Goal: Transaction & Acquisition: Purchase product/service

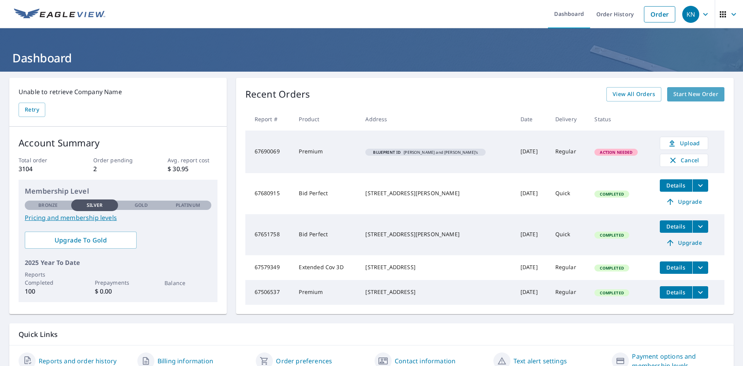
click at [687, 92] on span "Start New Order" at bounding box center [695, 94] width 45 height 10
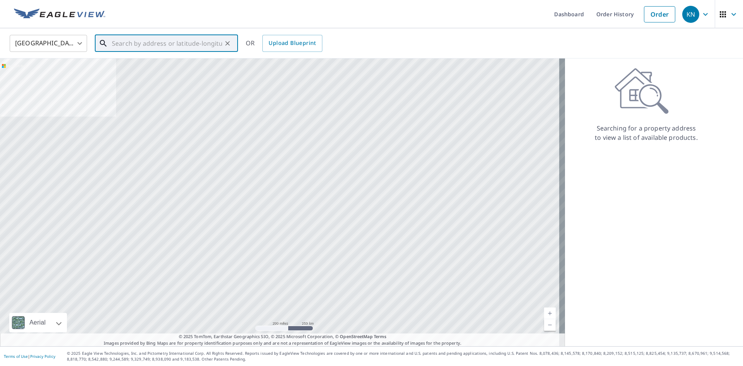
click at [155, 41] on input "text" at bounding box center [167, 43] width 110 height 22
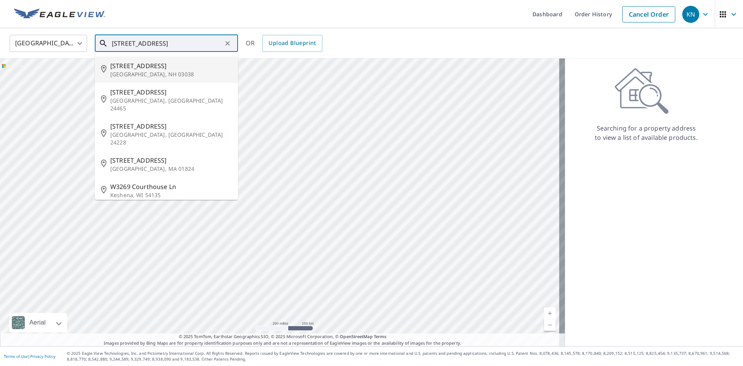
click at [182, 42] on input "[STREET_ADDRESS]" at bounding box center [167, 43] width 110 height 22
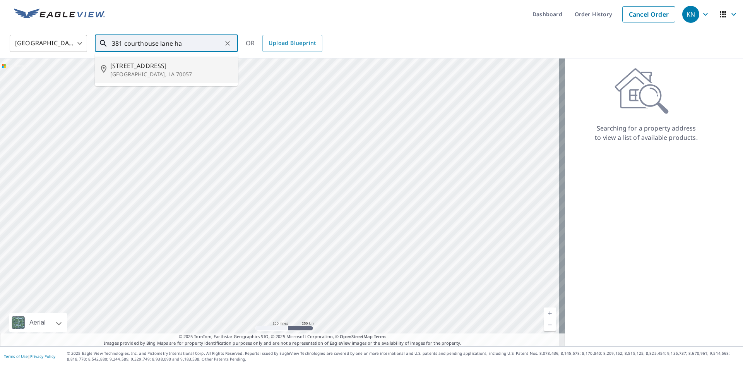
click at [131, 68] on span "[STREET_ADDRESS]" at bounding box center [170, 65] width 121 height 9
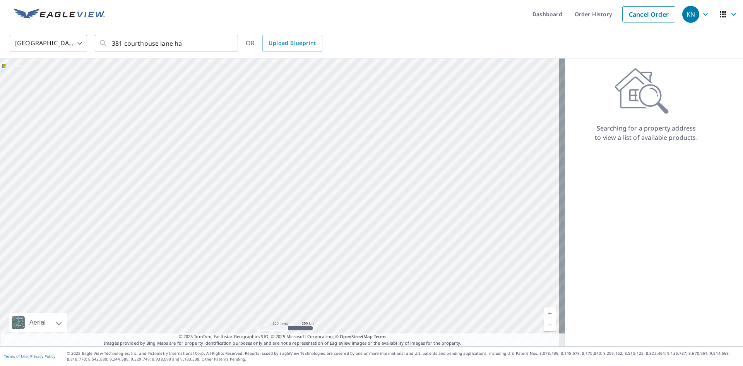
type input "[STREET_ADDRESS]"
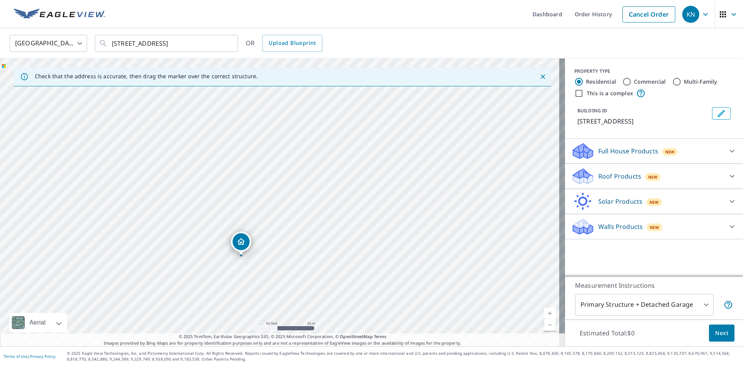
drag, startPoint x: 270, startPoint y: 196, endPoint x: 238, endPoint y: 243, distance: 56.7
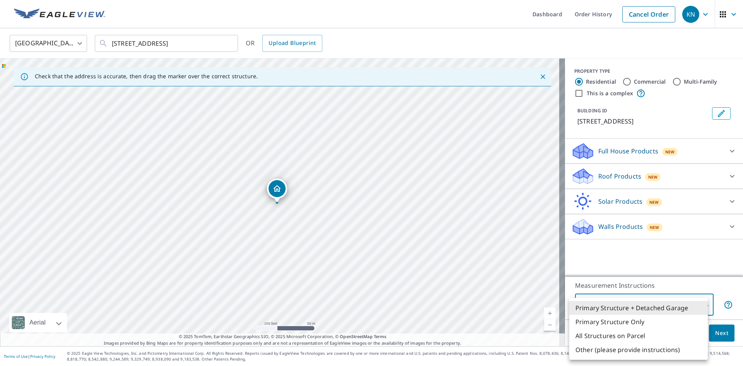
click at [695, 301] on body "KN KN Dashboard Order History Cancel Order KN [GEOGRAPHIC_DATA] US ​ [STREET_AD…" at bounding box center [371, 183] width 743 height 366
click at [695, 301] on li "Primary Structure + Detached Garage" at bounding box center [638, 308] width 138 height 14
click at [695, 301] on body "KN KN Dashboard Order History Cancel Order KN [GEOGRAPHIC_DATA] US ​ [STREET_AD…" at bounding box center [371, 183] width 743 height 366
click at [695, 301] on li "Primary Structure + Detached Garage" at bounding box center [638, 308] width 138 height 14
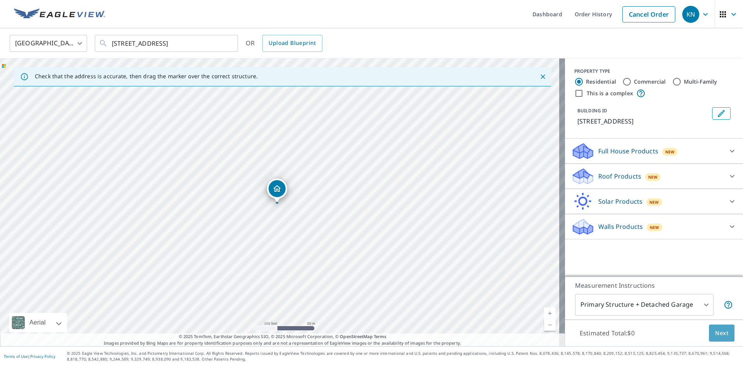
click at [715, 329] on span "Next" at bounding box center [721, 333] width 13 height 10
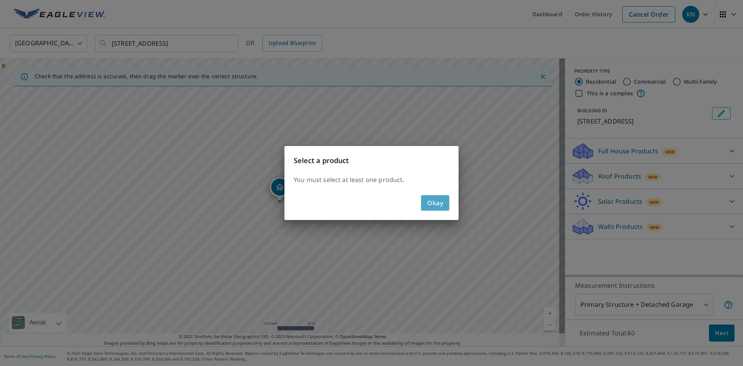
click at [432, 200] on span "Okay" at bounding box center [435, 202] width 16 height 11
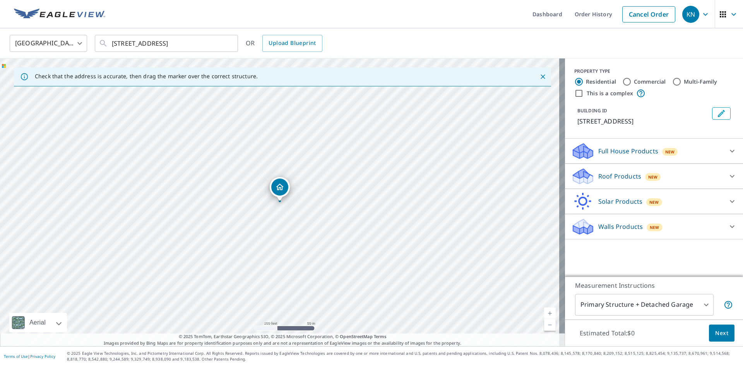
click at [698, 173] on div "Roof Products New" at bounding box center [647, 176] width 152 height 18
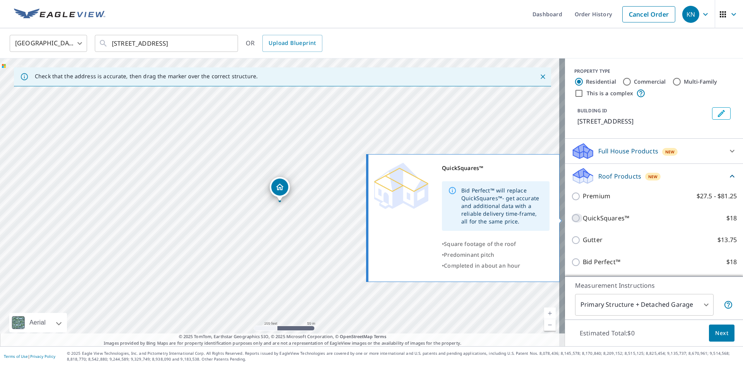
click at [571, 215] on input "QuickSquares™ $18" at bounding box center [577, 217] width 12 height 9
checkbox input "true"
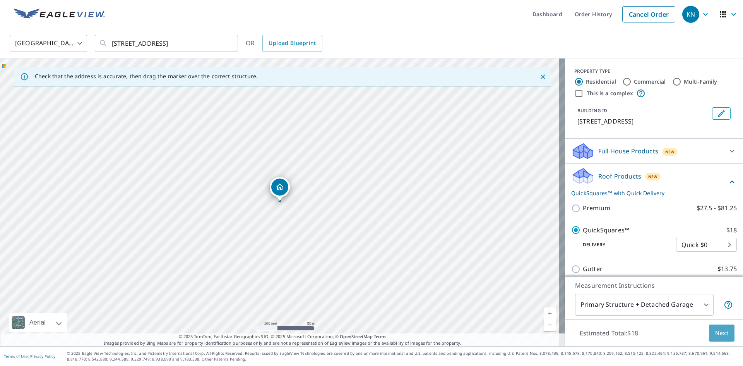
click at [717, 331] on span "Next" at bounding box center [721, 333] width 13 height 10
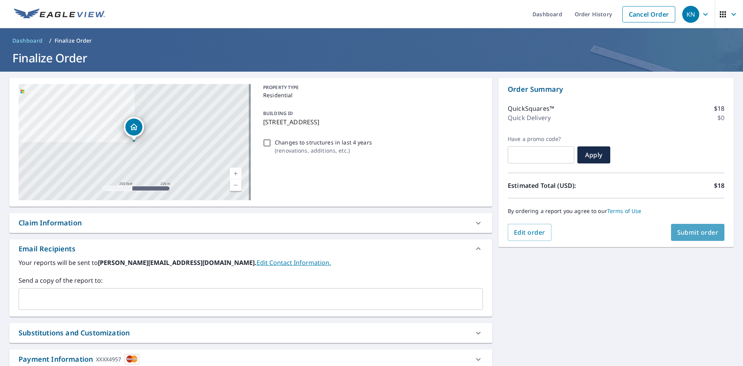
click at [686, 233] on span "Submit order" at bounding box center [697, 232] width 41 height 9
checkbox input "true"
